Goal: Transaction & Acquisition: Purchase product/service

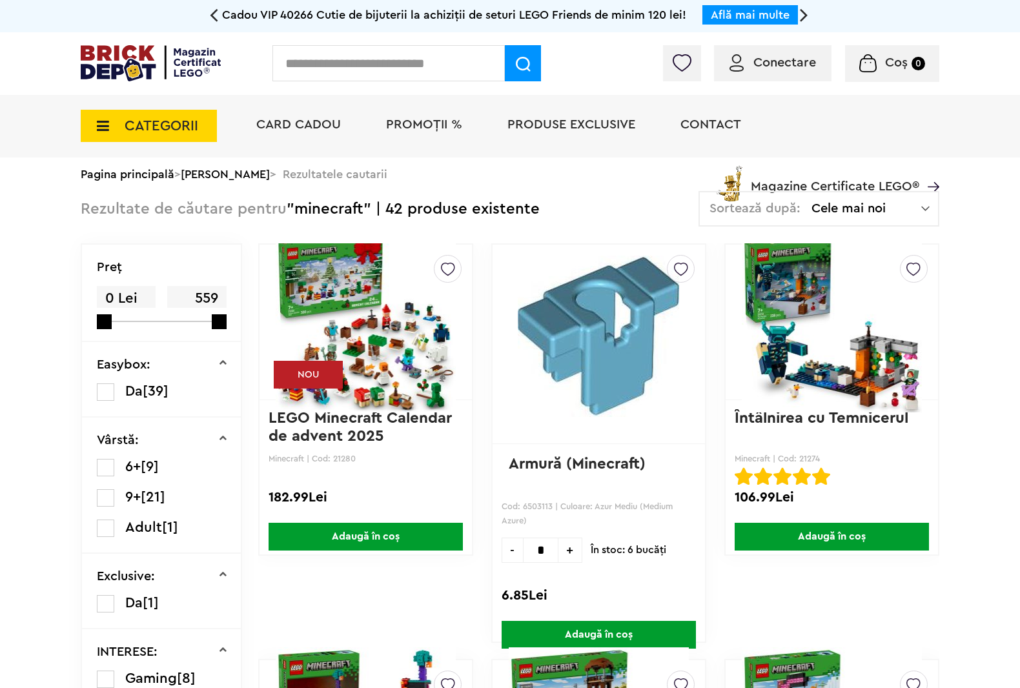
click at [344, 63] on input "text" at bounding box center [389, 63] width 232 height 36
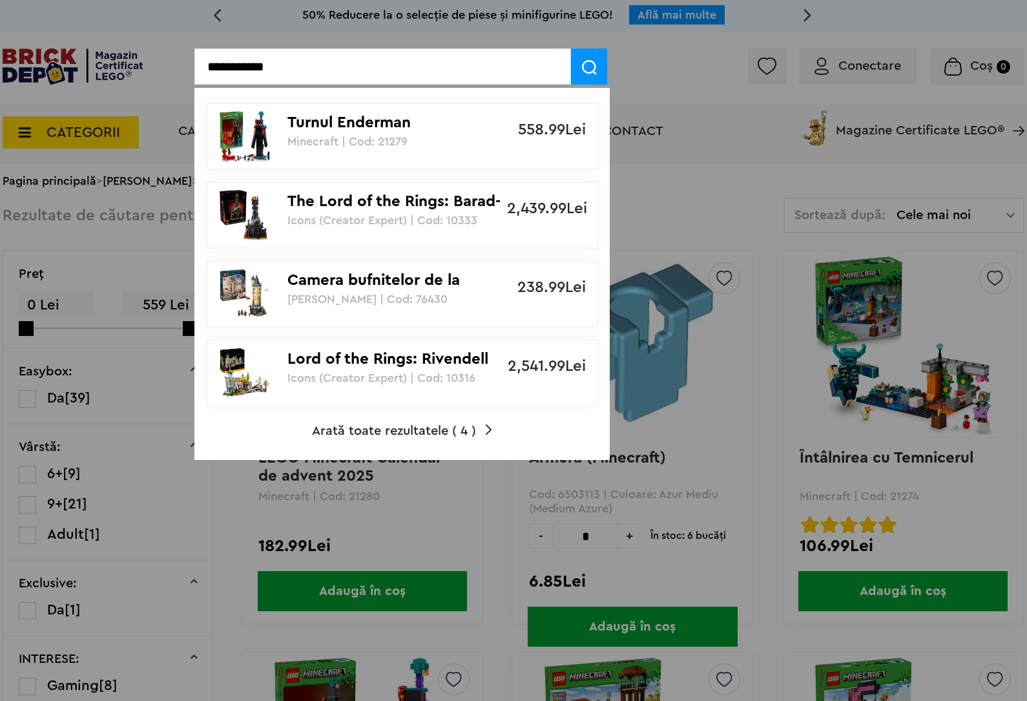
type input "**********"
click at [434, 116] on p "Turnul Enderman" at bounding box center [395, 123] width 216 height 19
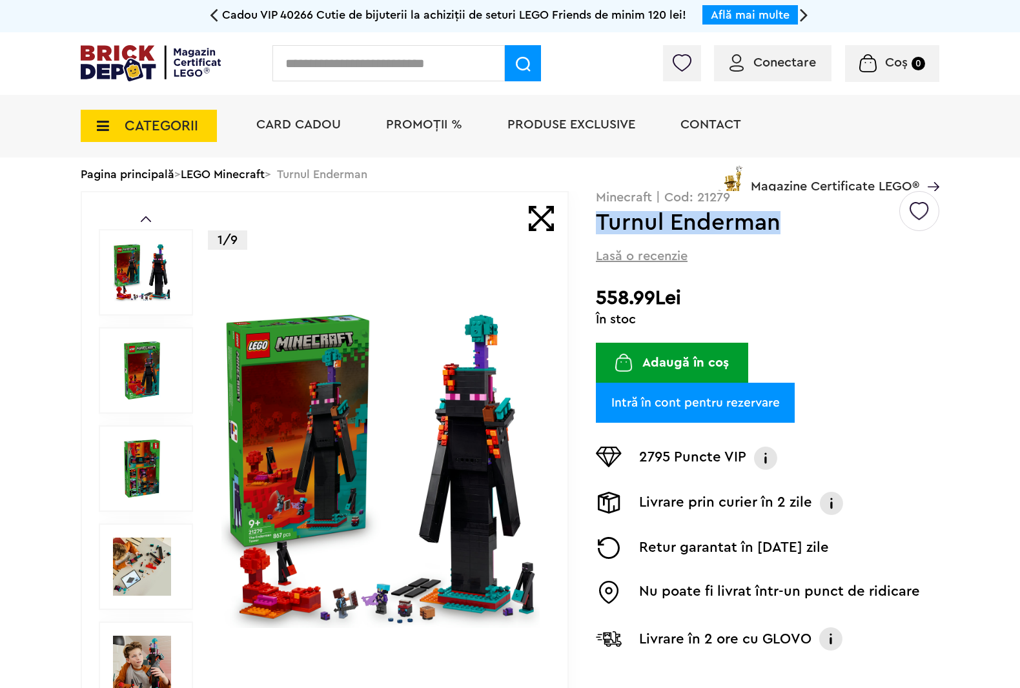
drag, startPoint x: 612, startPoint y: 227, endPoint x: 796, endPoint y: 222, distance: 184.1
click at [796, 222] on h1 "Turnul Enderman" at bounding box center [747, 222] width 302 height 23
copy h1 "Turnul Enderman"
click at [660, 234] on h1 "Turnul Enderman" at bounding box center [747, 222] width 302 height 23
drag, startPoint x: 615, startPoint y: 231, endPoint x: 840, endPoint y: 251, distance: 225.6
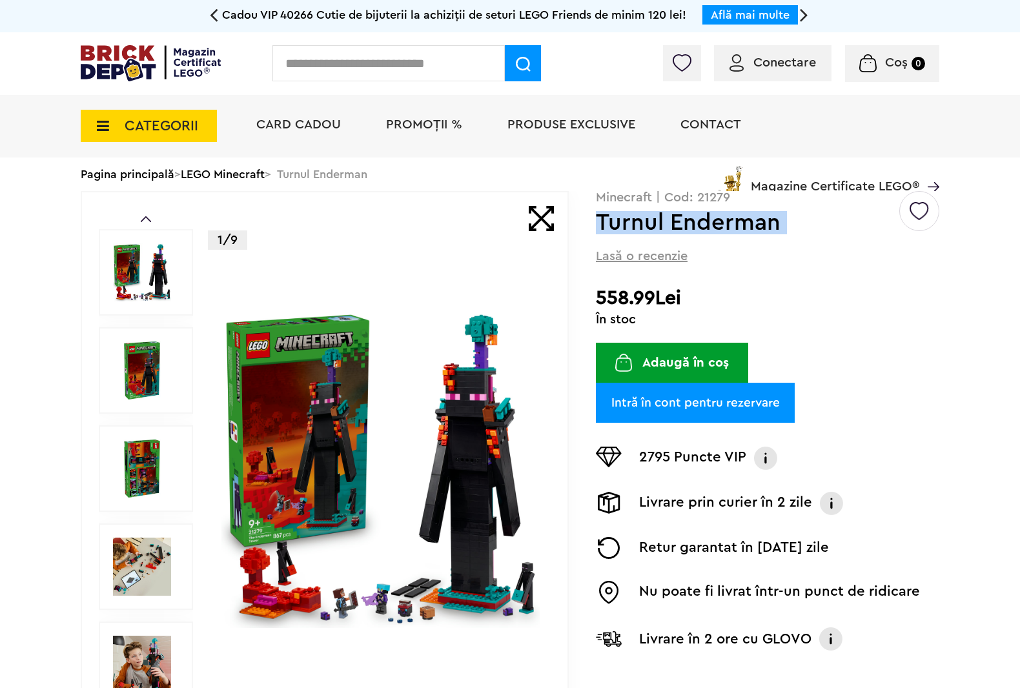
click at [840, 251] on div "Creează o listă nouă Minecraft | Cod: 21279 Turnul Enderman Lasă o recenzie 558…" at bounding box center [768, 431] width 344 height 480
copy div "Turnul Enderman"
